Goal: Navigation & Orientation: Find specific page/section

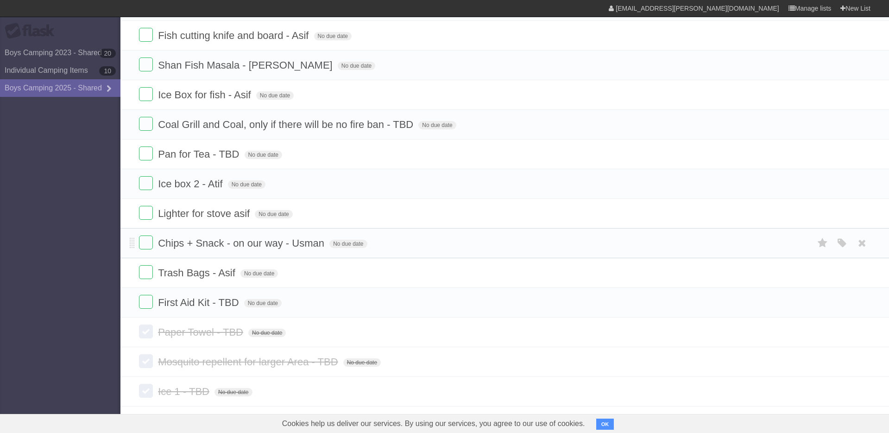
scroll to position [1190, 0]
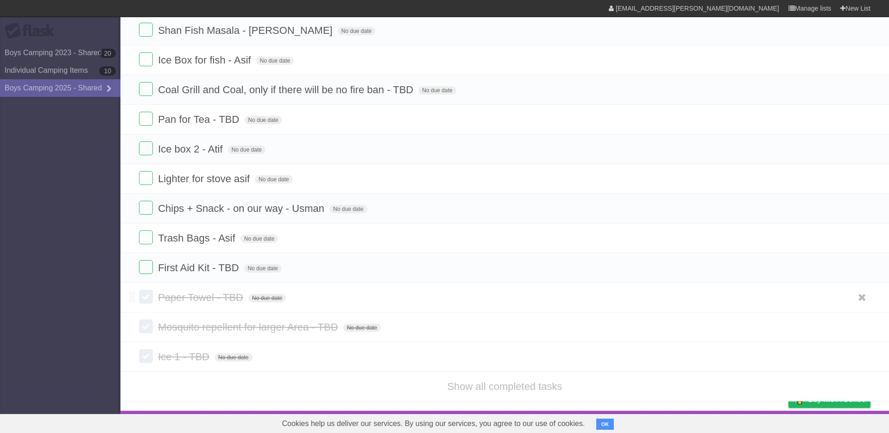
click at [145, 301] on label at bounding box center [146, 297] width 14 height 14
click at [144, 324] on label at bounding box center [146, 326] width 14 height 14
click at [143, 358] on label at bounding box center [146, 356] width 14 height 14
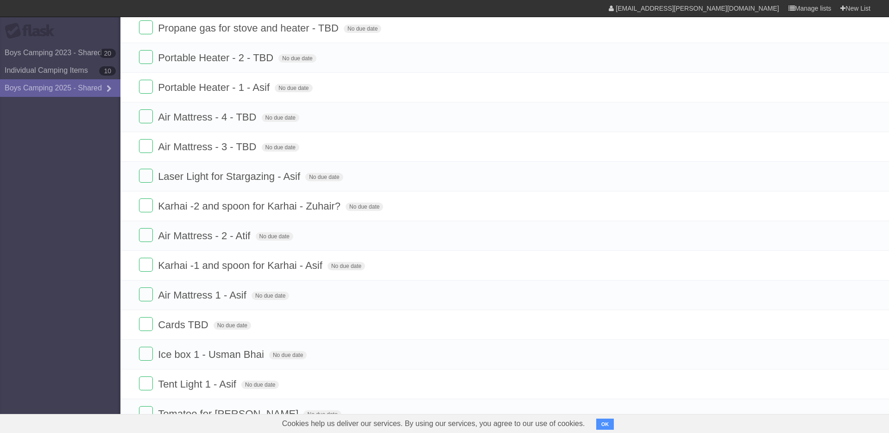
scroll to position [0, 0]
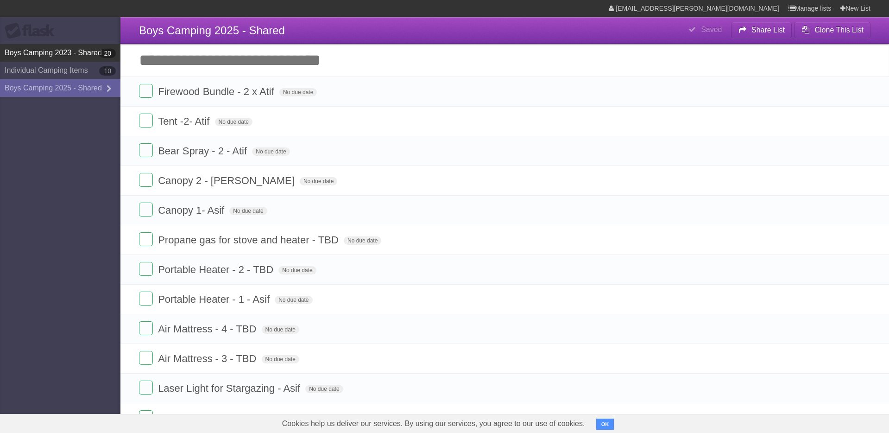
click at [32, 59] on link "Boys Camping 2023 - Shared 20" at bounding box center [60, 53] width 121 height 18
click at [25, 71] on link "Individual Camping Items 10" at bounding box center [60, 71] width 121 height 18
